Goal: Task Accomplishment & Management: Complete application form

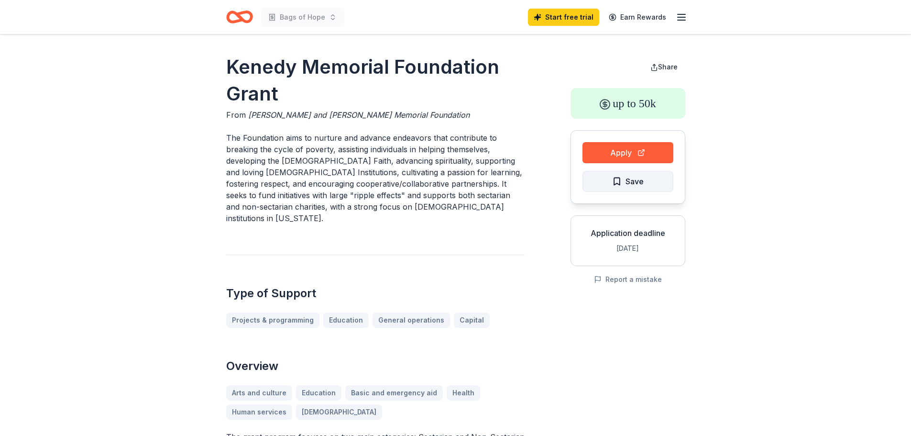
click at [640, 179] on span "Save" at bounding box center [634, 181] width 18 height 12
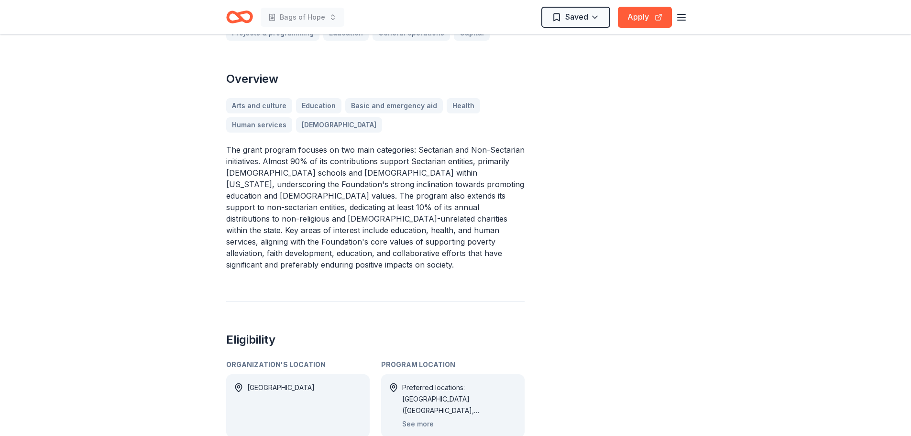
scroll to position [335, 0]
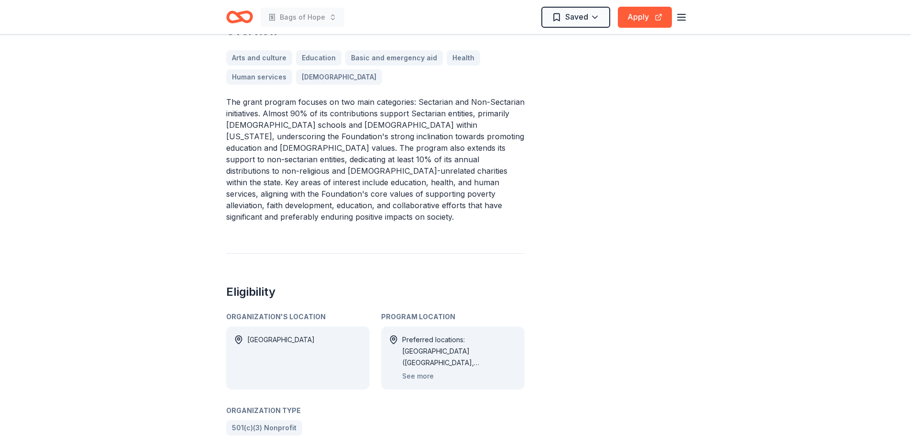
drag, startPoint x: 356, startPoint y: 155, endPoint x: 224, endPoint y: 156, distance: 132.5
click at [232, 153] on p "The grant program focuses on two main categories: Sectarian and Non-Sectarian i…" at bounding box center [375, 159] width 298 height 126
drag, startPoint x: 279, startPoint y: 164, endPoint x: 433, endPoint y: 171, distance: 154.6
click at [433, 171] on p "The grant program focuses on two main categories: Sectarian and Non-Sectarian i…" at bounding box center [375, 159] width 298 height 126
click at [680, 18] on icon "button" at bounding box center [681, 16] width 11 height 11
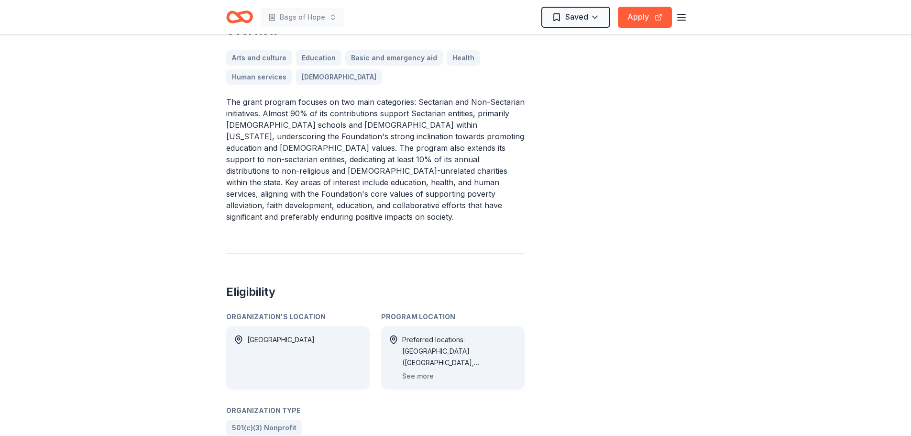
click at [236, 14] on icon "Home" at bounding box center [243, 17] width 15 height 10
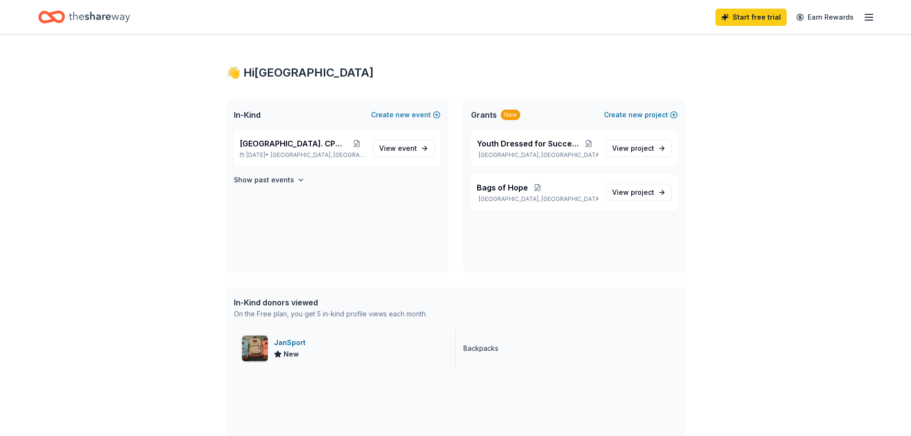
click at [292, 343] on div "JanSport" at bounding box center [291, 342] width 35 height 11
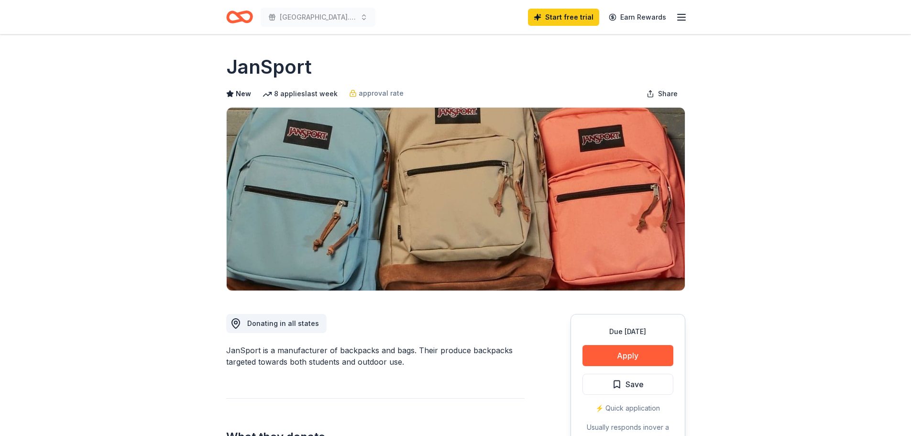
click at [684, 17] on line "button" at bounding box center [682, 17] width 8 height 0
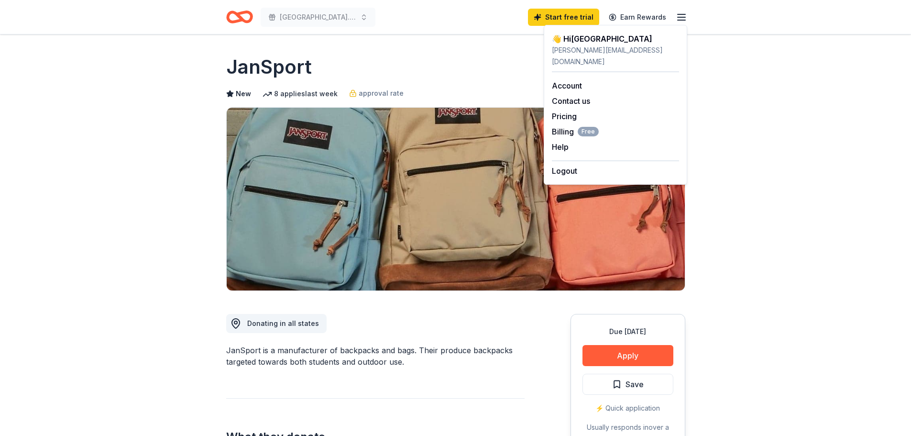
click at [356, 19] on div "[GEOGRAPHIC_DATA]. CPWN Gala Start free trial Earn Rewards" at bounding box center [455, 17] width 459 height 22
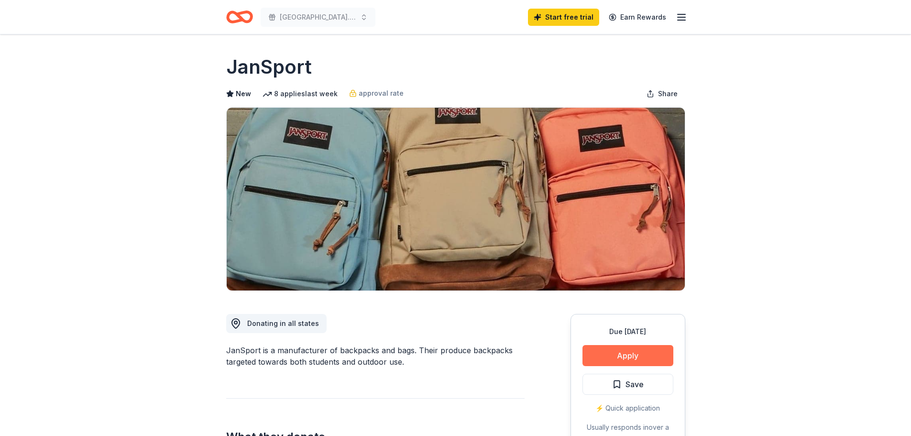
click at [649, 355] on button "Apply" at bounding box center [627, 355] width 91 height 21
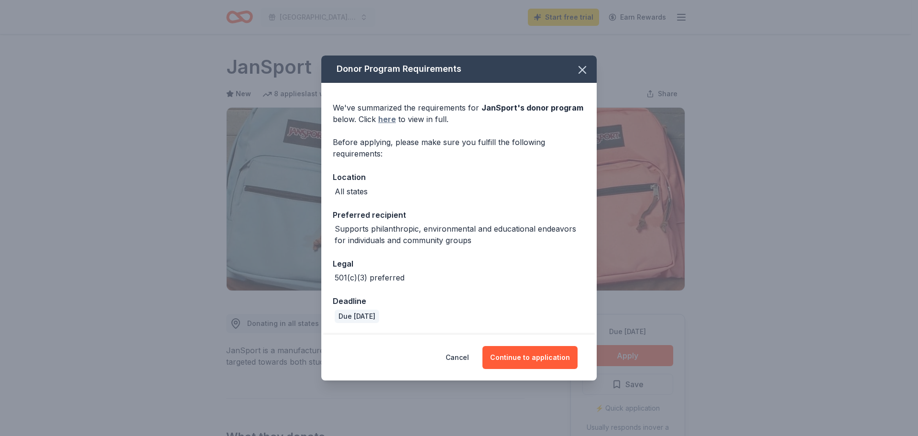
click at [392, 121] on link "here" at bounding box center [387, 118] width 18 height 11
click at [588, 70] on icon "button" at bounding box center [582, 69] width 13 height 13
